Goal: Information Seeking & Learning: Check status

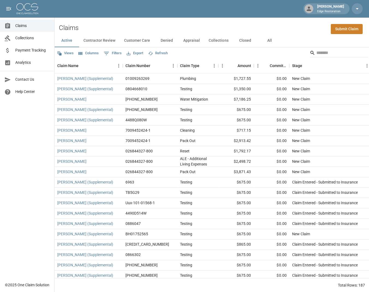
click at [29, 63] on span "Analytics" at bounding box center [32, 63] width 35 height 6
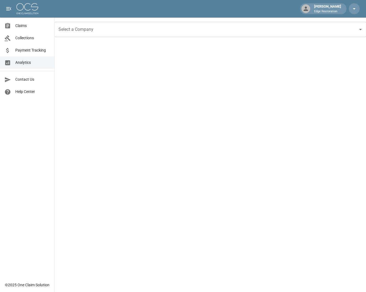
click at [81, 34] on input "Select a Company" at bounding box center [206, 29] width 298 height 10
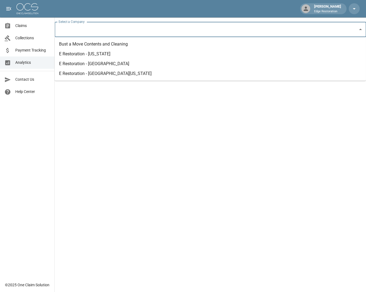
click at [103, 45] on li "Bust a Move Contents and Cleaning" at bounding box center [210, 44] width 311 height 10
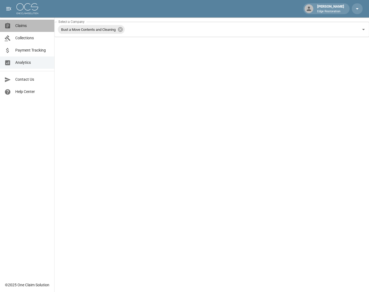
click at [35, 26] on span "Claims" at bounding box center [32, 26] width 35 height 6
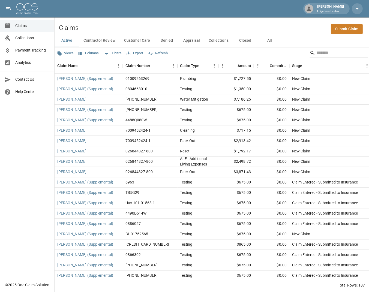
click at [326, 55] on input "Search" at bounding box center [338, 53] width 44 height 9
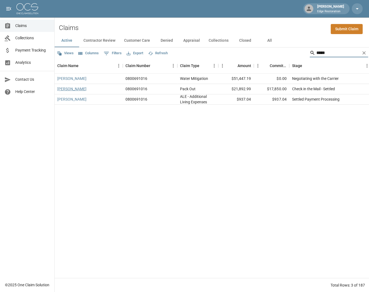
type input "*****"
click at [78, 89] on link "[PERSON_NAME]" at bounding box center [71, 88] width 29 height 5
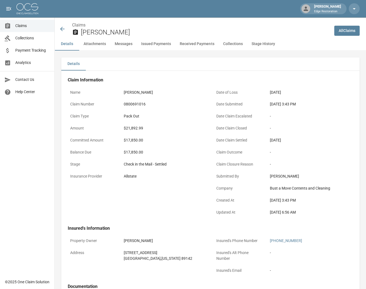
click at [263, 42] on button "Stage History" at bounding box center [263, 43] width 32 height 13
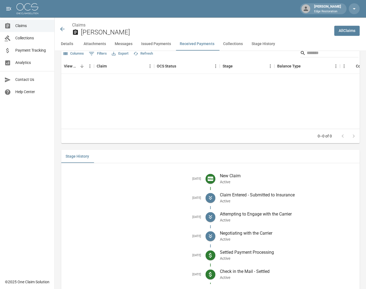
scroll to position [897, 0]
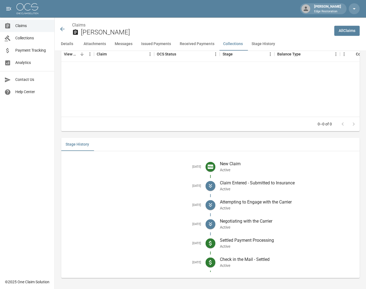
click at [61, 29] on icon at bounding box center [62, 29] width 4 height 4
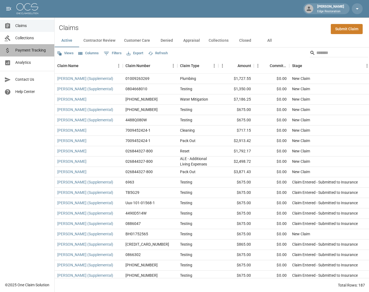
click at [15, 49] on link "Payment Tracking" at bounding box center [27, 50] width 54 height 12
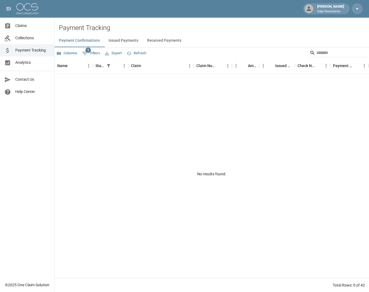
click at [27, 63] on span "Analytics" at bounding box center [32, 63] width 35 height 6
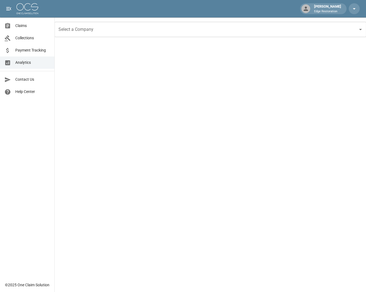
click at [89, 34] on input "Select a Company" at bounding box center [206, 29] width 298 height 10
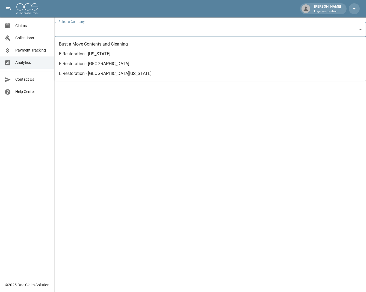
click at [84, 43] on li "Bust a Move Contents and Cleaning" at bounding box center [210, 44] width 311 height 10
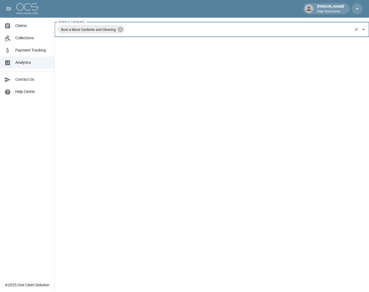
click at [22, 25] on span "Claims" at bounding box center [32, 26] width 35 height 6
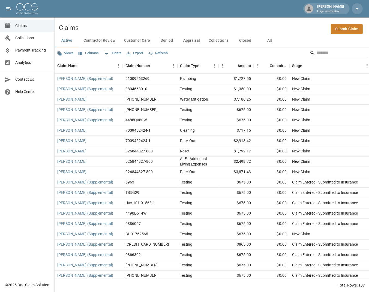
click at [38, 64] on span "Analytics" at bounding box center [32, 63] width 35 height 6
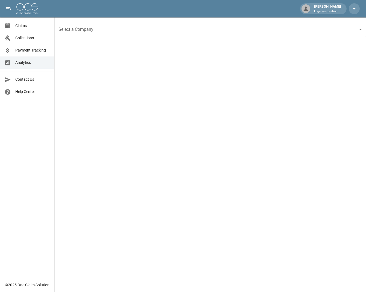
click at [115, 33] on input "Select a Company" at bounding box center [206, 29] width 298 height 10
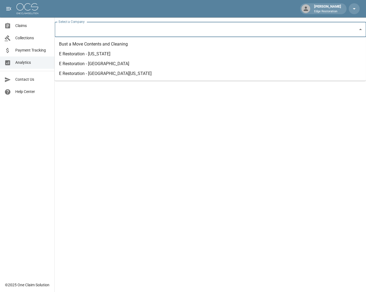
click at [114, 44] on li "Bust a Move Contents and Cleaning" at bounding box center [210, 44] width 311 height 10
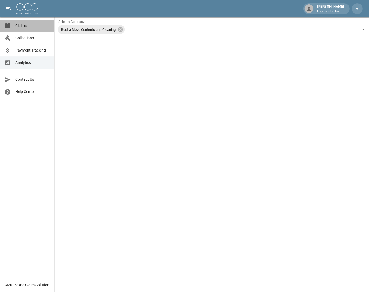
click at [23, 22] on link "Claims" at bounding box center [27, 26] width 54 height 12
